Goal: Transaction & Acquisition: Obtain resource

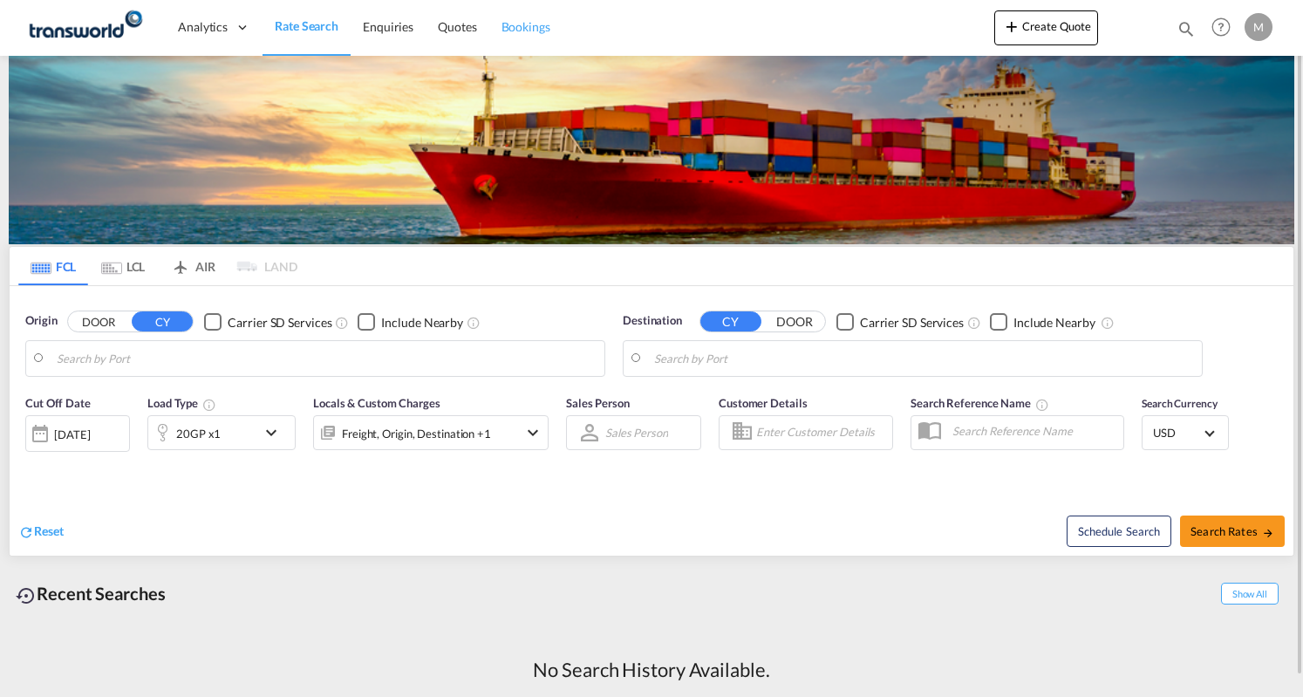
click at [516, 25] on span "Bookings" at bounding box center [526, 26] width 49 height 15
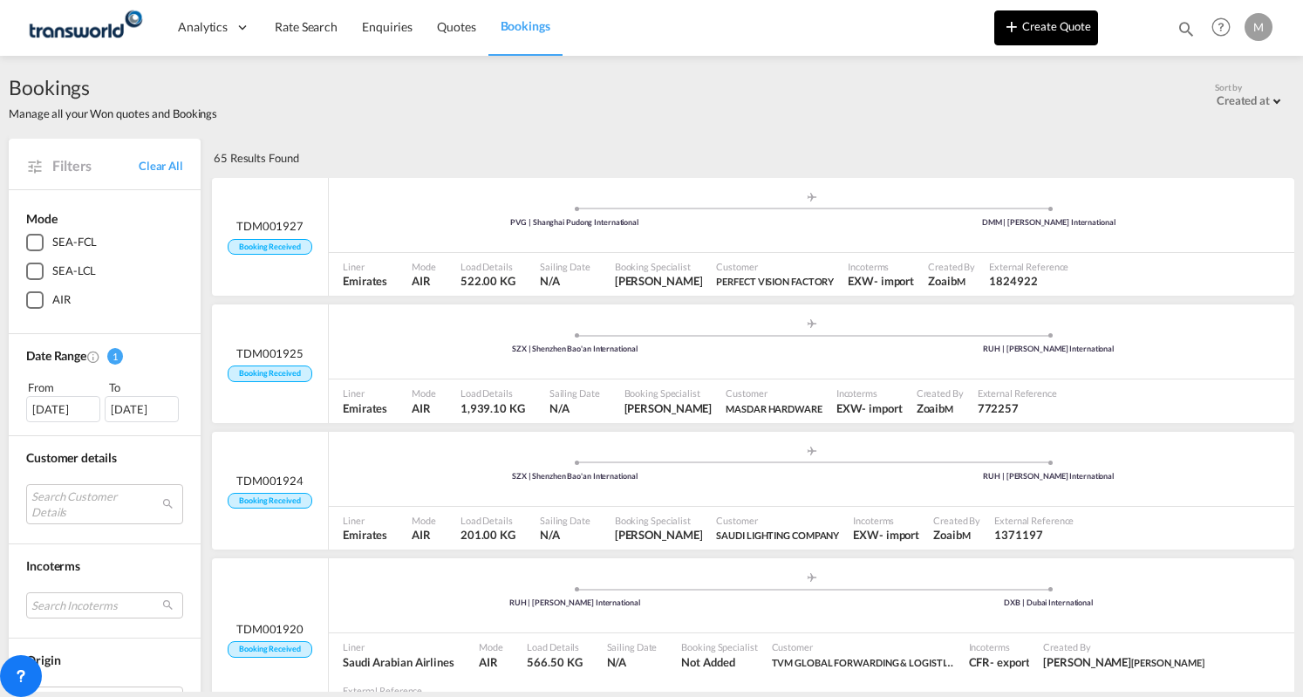
click at [1045, 27] on button "Create Quote" at bounding box center [1047, 27] width 104 height 35
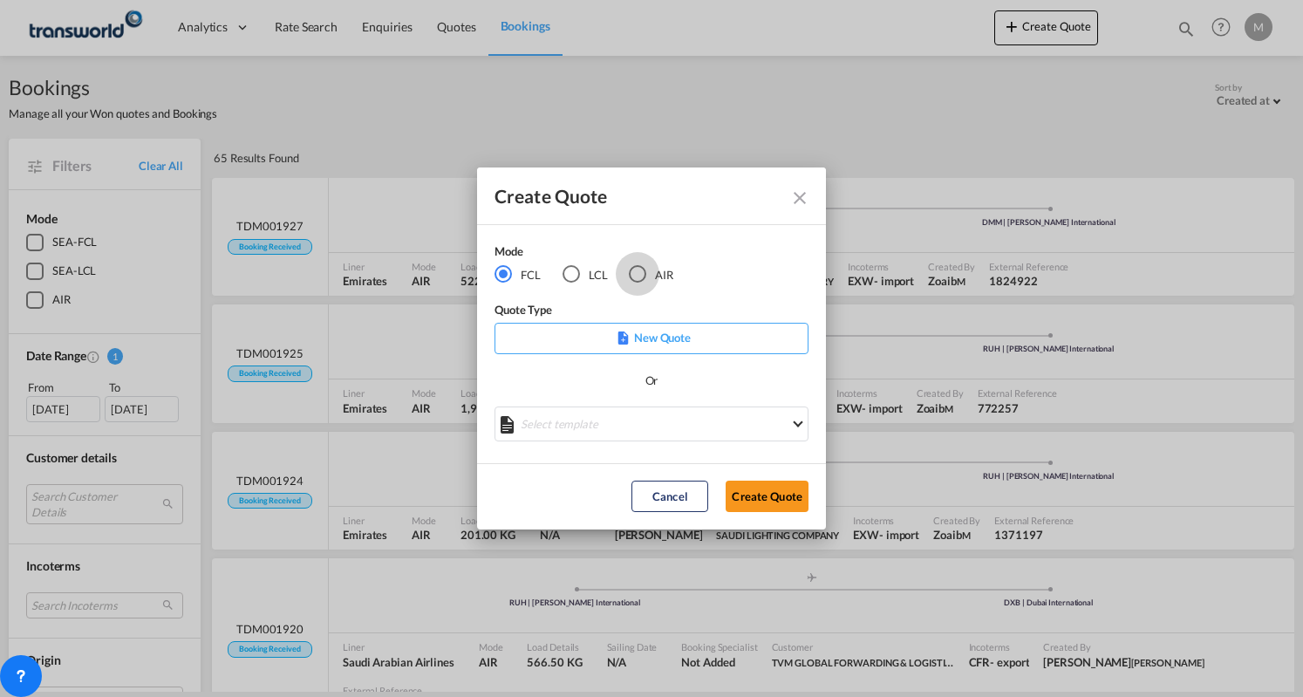
click at [644, 273] on div "AIR" at bounding box center [637, 273] width 17 height 17
click at [764, 501] on button "Create Quote" at bounding box center [767, 496] width 83 height 31
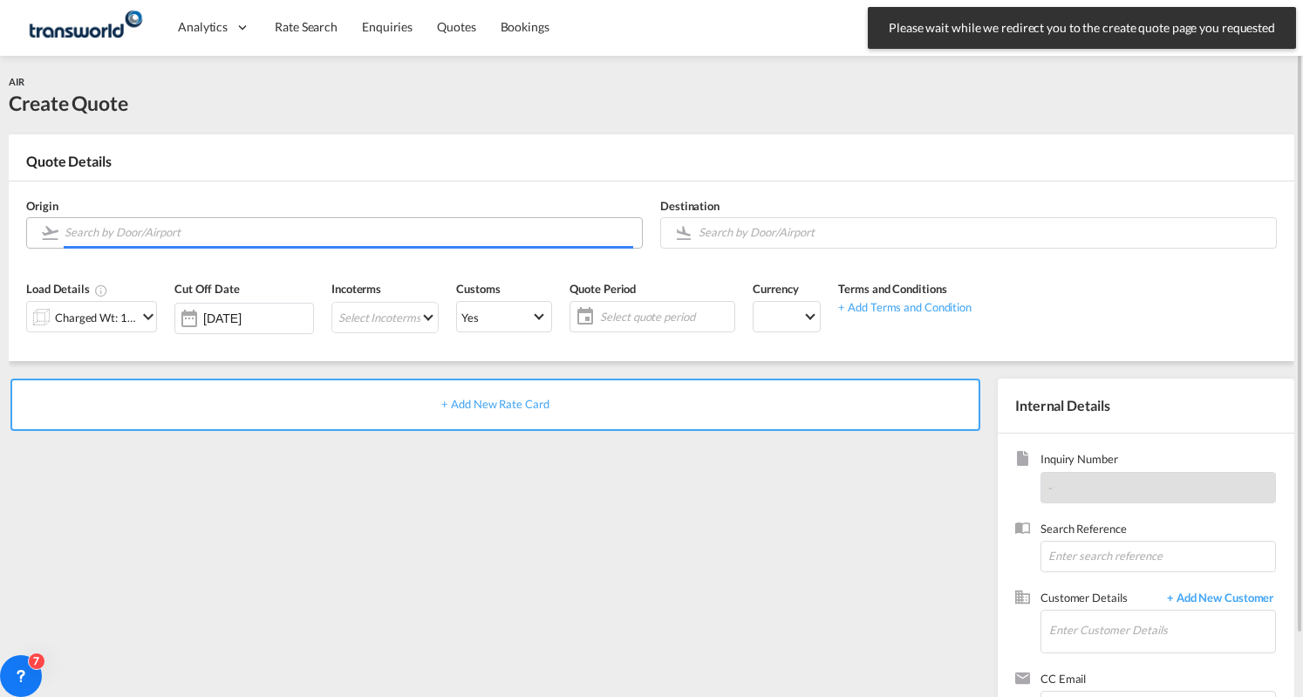
click at [258, 233] on input "Search by Door/Airport" at bounding box center [349, 232] width 569 height 31
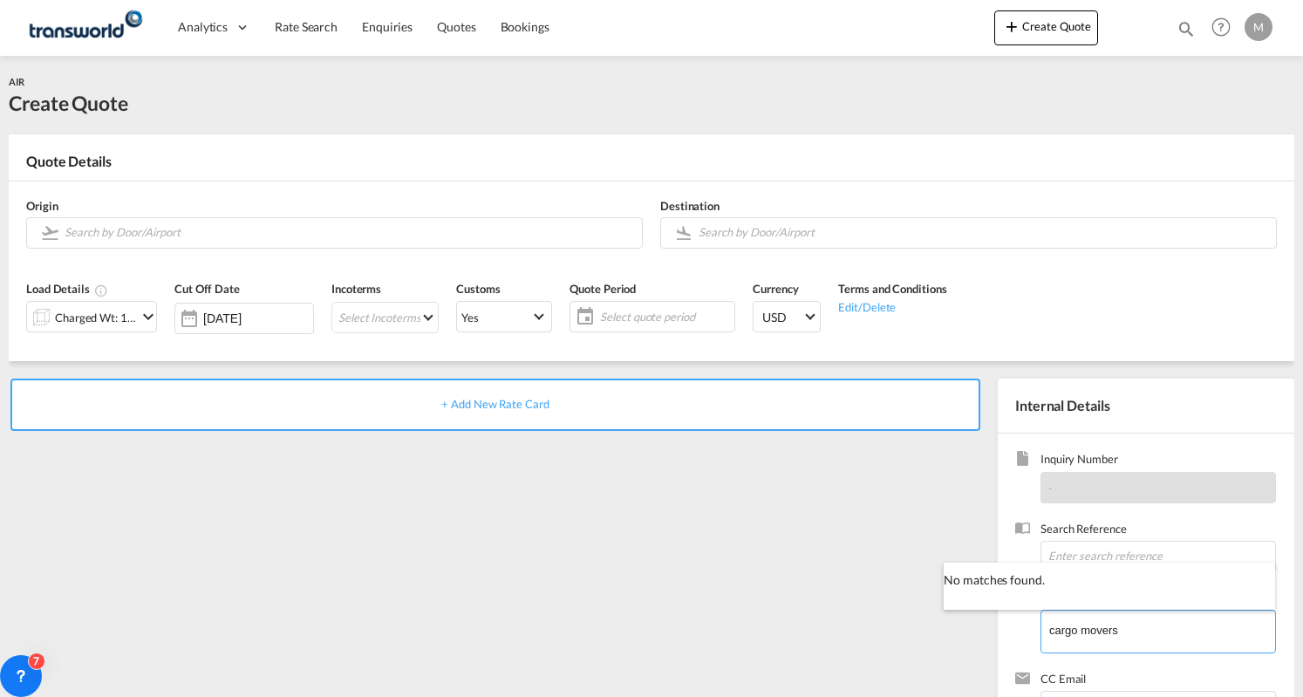
type input "cargo movers"
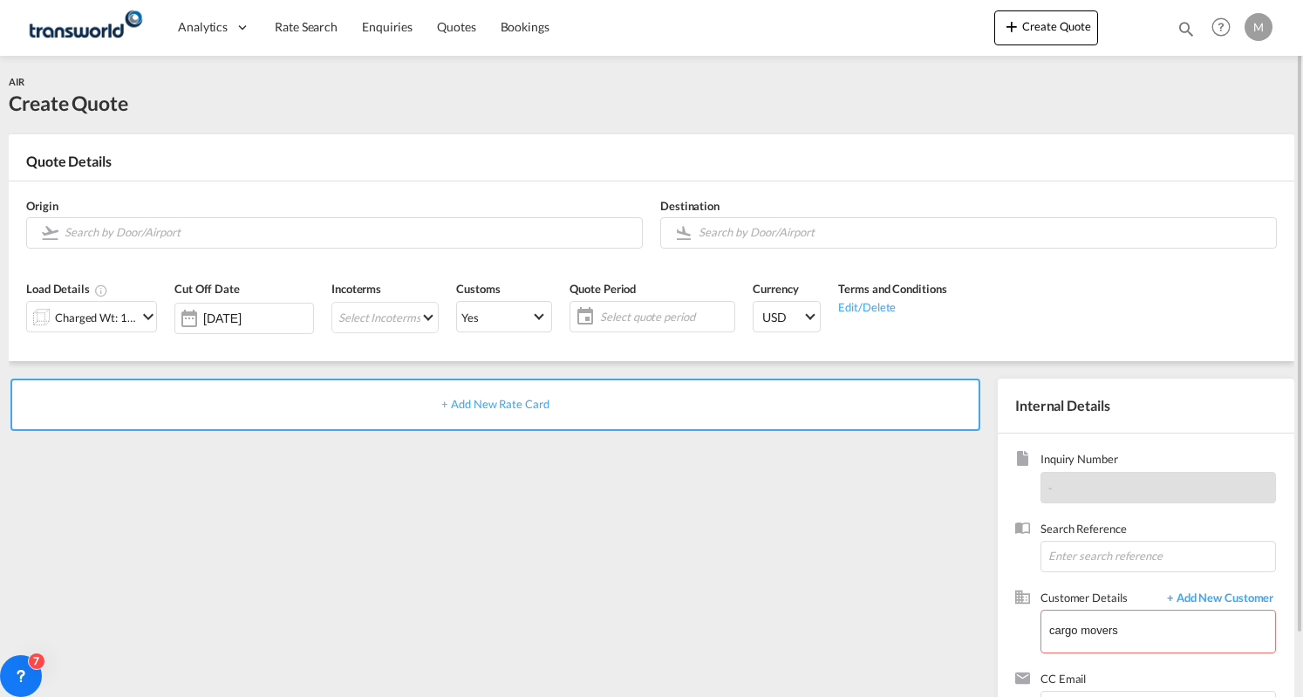
drag, startPoint x: 1124, startPoint y: 631, endPoint x: 1023, endPoint y: 638, distance: 100.6
